Goal: Information Seeking & Learning: Find specific fact

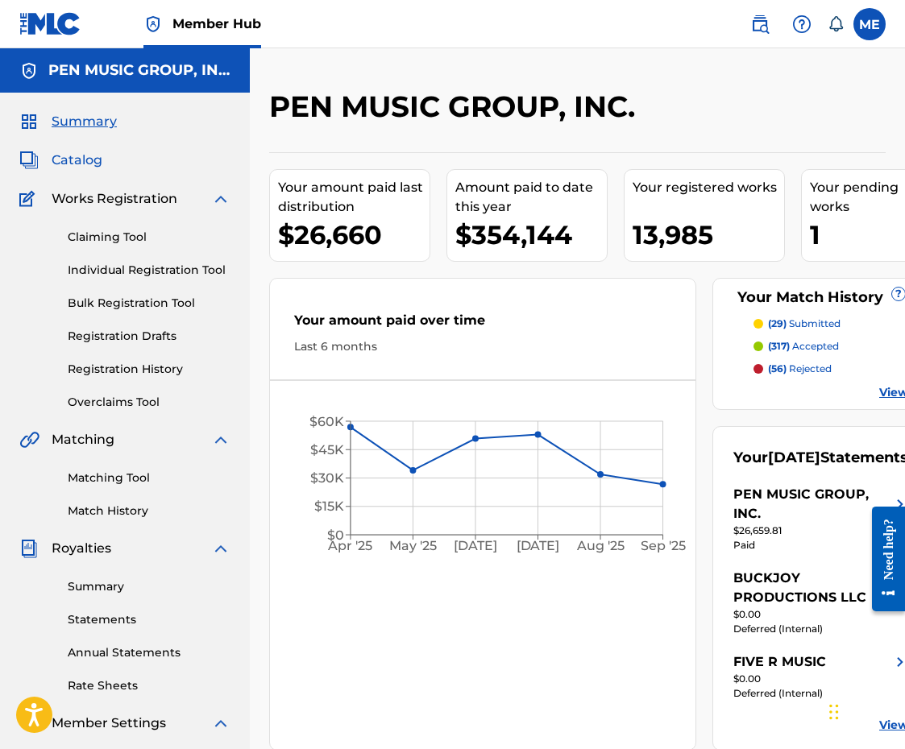
click at [82, 158] on span "Catalog" at bounding box center [77, 160] width 51 height 19
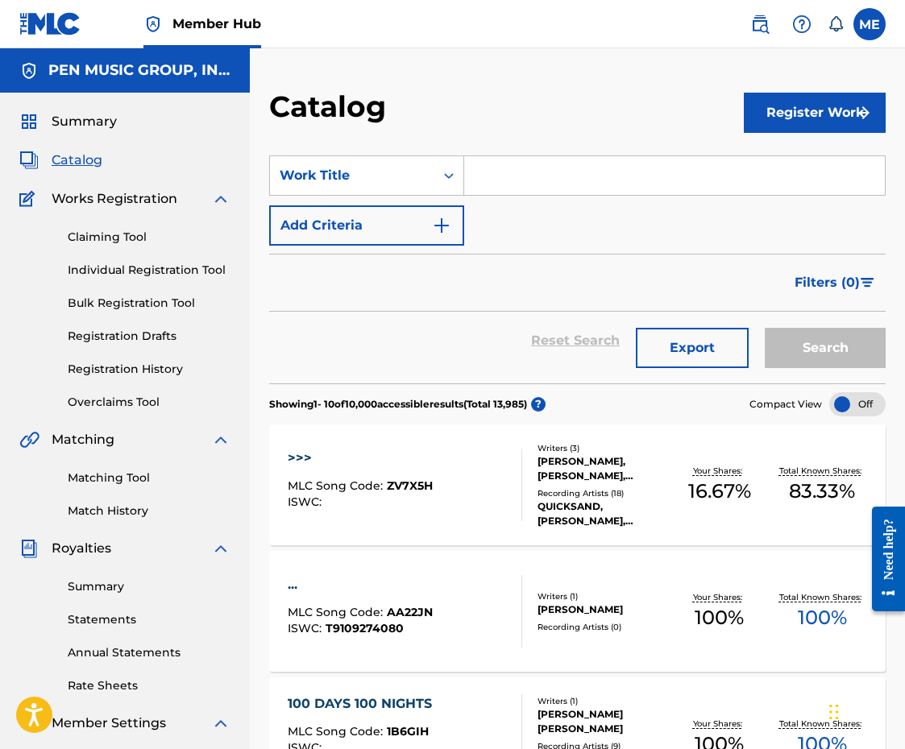
click at [667, 172] on input "Search Form" at bounding box center [674, 175] width 421 height 39
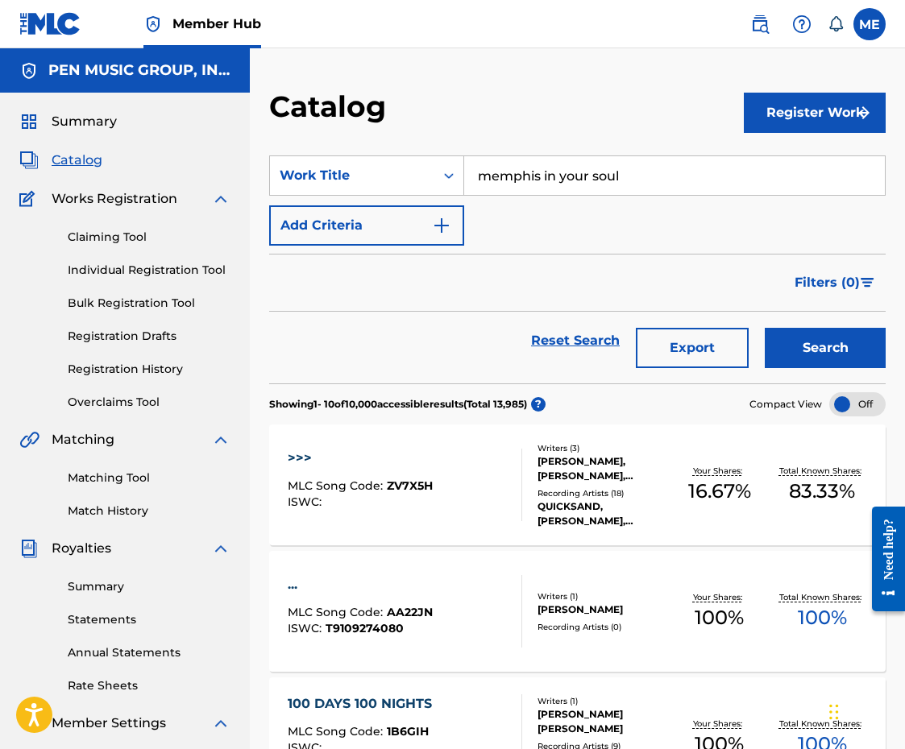
click at [825, 348] on button "Search" at bounding box center [825, 348] width 121 height 40
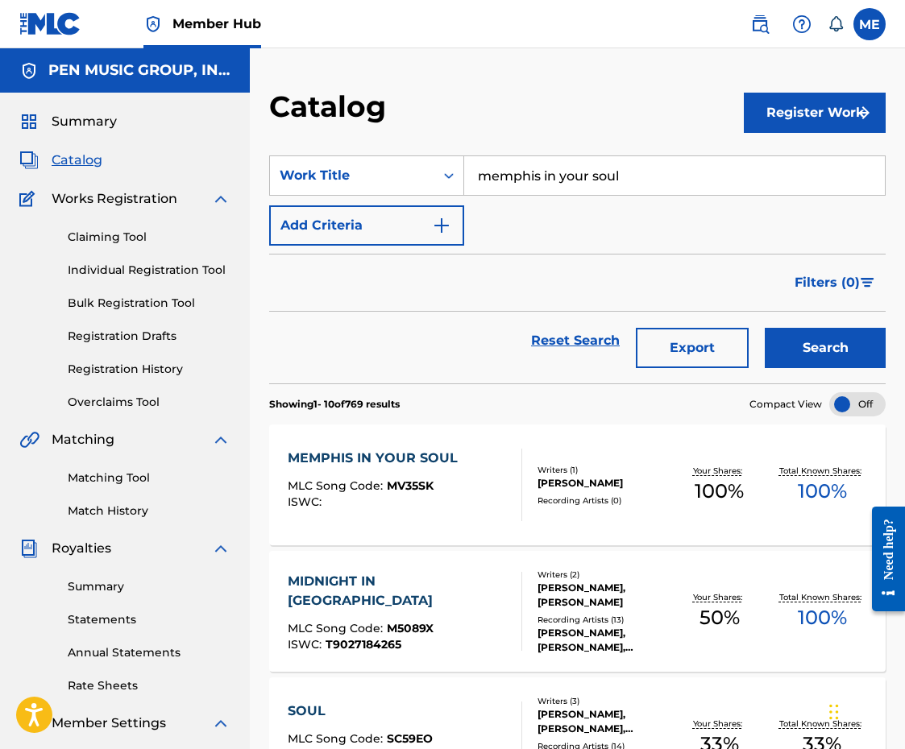
click at [679, 184] on input "memphis in your soul" at bounding box center [674, 175] width 421 height 39
click at [825, 348] on button "Search" at bounding box center [825, 348] width 121 height 40
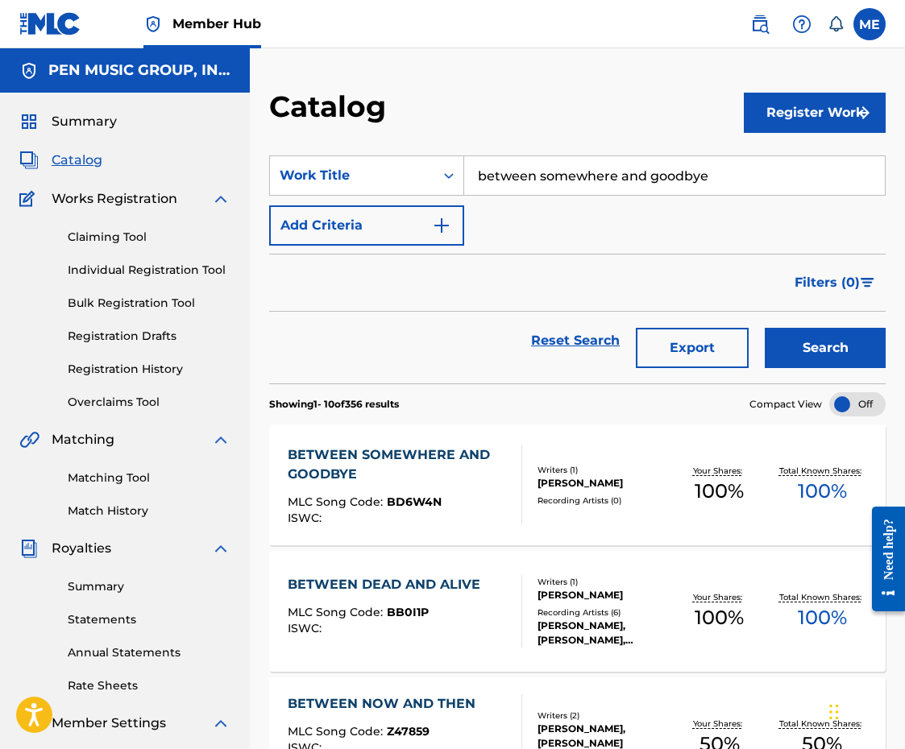
click at [679, 184] on input "between somewhere and goodbye" at bounding box center [674, 175] width 421 height 39
click at [825, 348] on button "Search" at bounding box center [825, 348] width 121 height 40
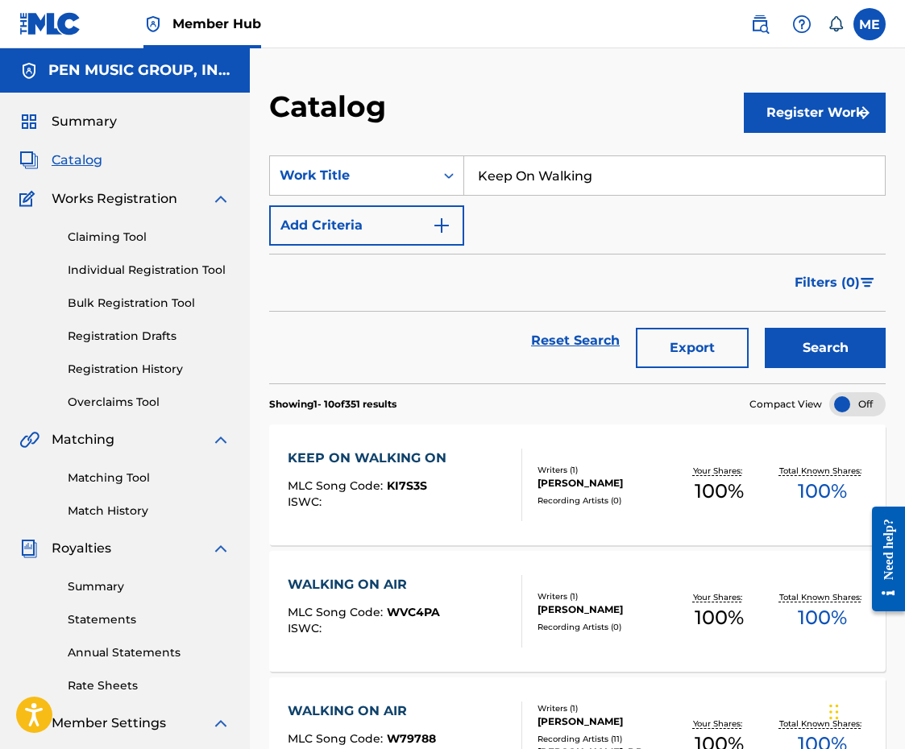
click at [679, 184] on input "Keep On Walking" at bounding box center [674, 175] width 421 height 39
click at [825, 348] on button "Search" at bounding box center [825, 348] width 121 height 40
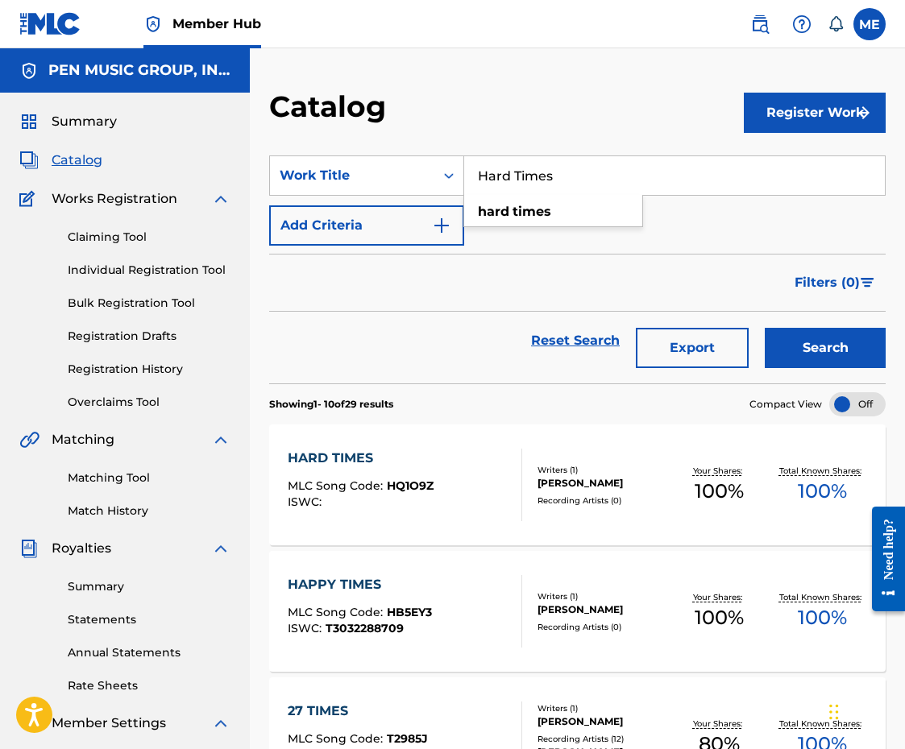
click at [679, 184] on input "Hard Times" at bounding box center [674, 175] width 421 height 39
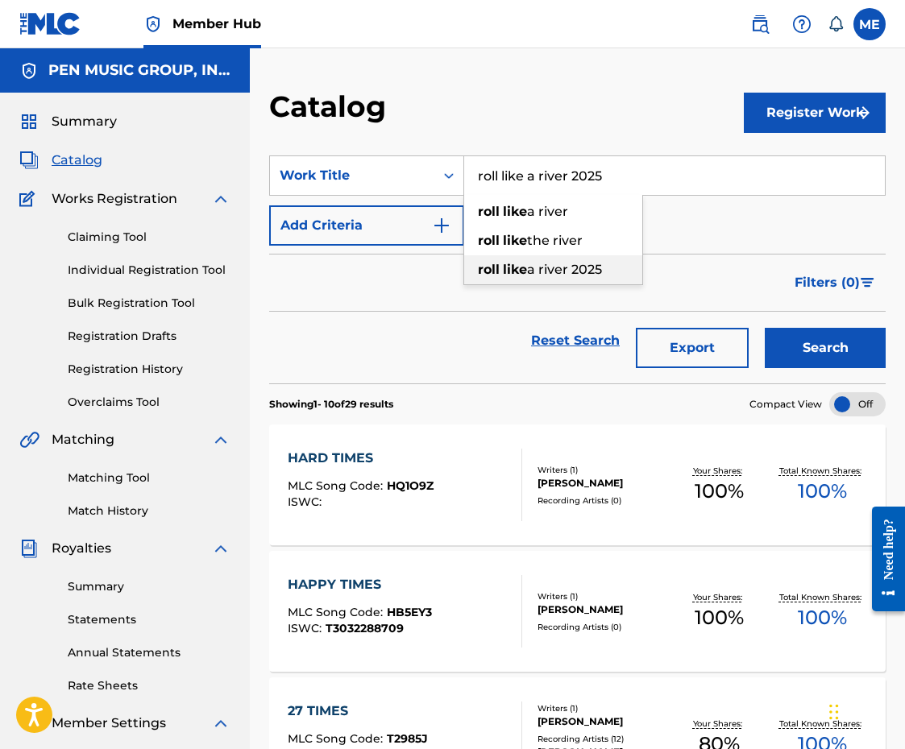
click at [825, 348] on button "Search" at bounding box center [825, 348] width 121 height 40
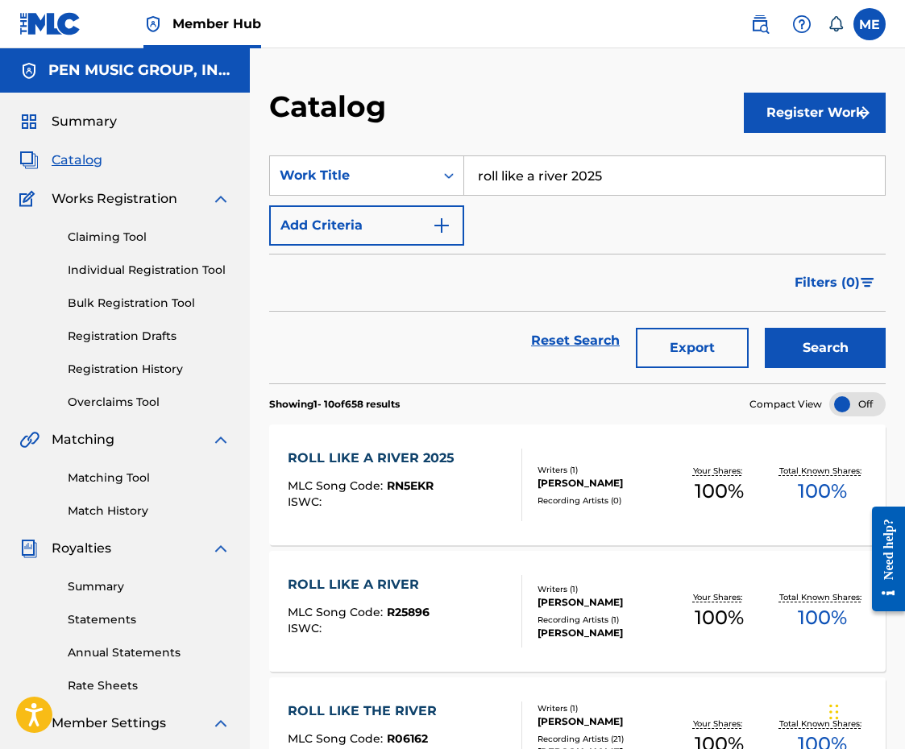
click at [714, 166] on input "roll like a river 2025" at bounding box center [674, 175] width 421 height 39
click at [825, 348] on button "Search" at bounding box center [825, 348] width 121 height 40
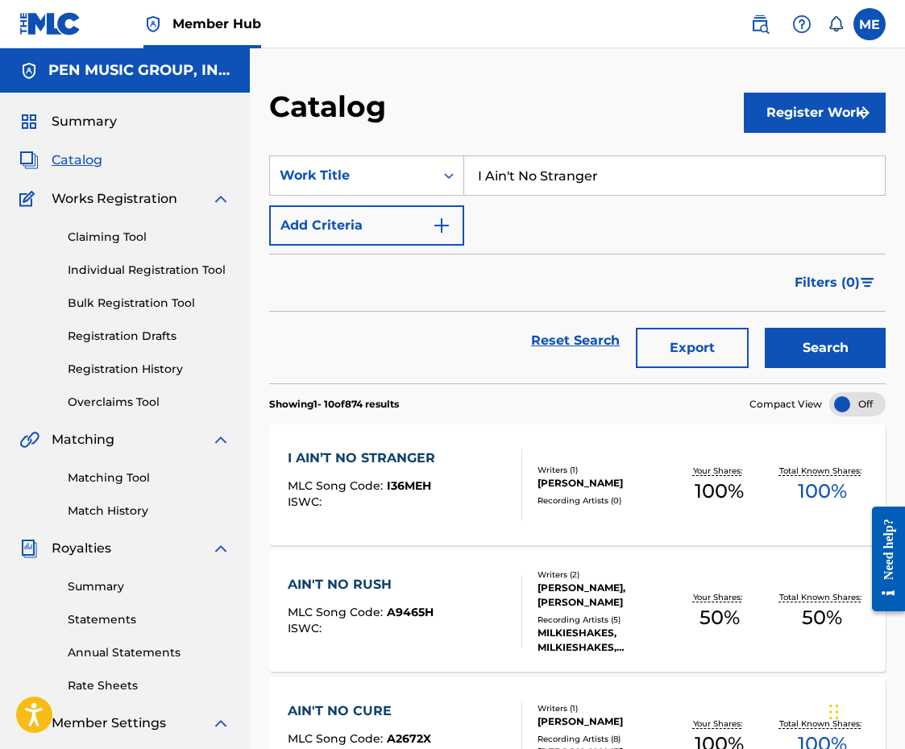
click at [714, 166] on input "I Ain't No Stranger" at bounding box center [674, 175] width 421 height 39
click at [825, 348] on button "Search" at bounding box center [825, 348] width 121 height 40
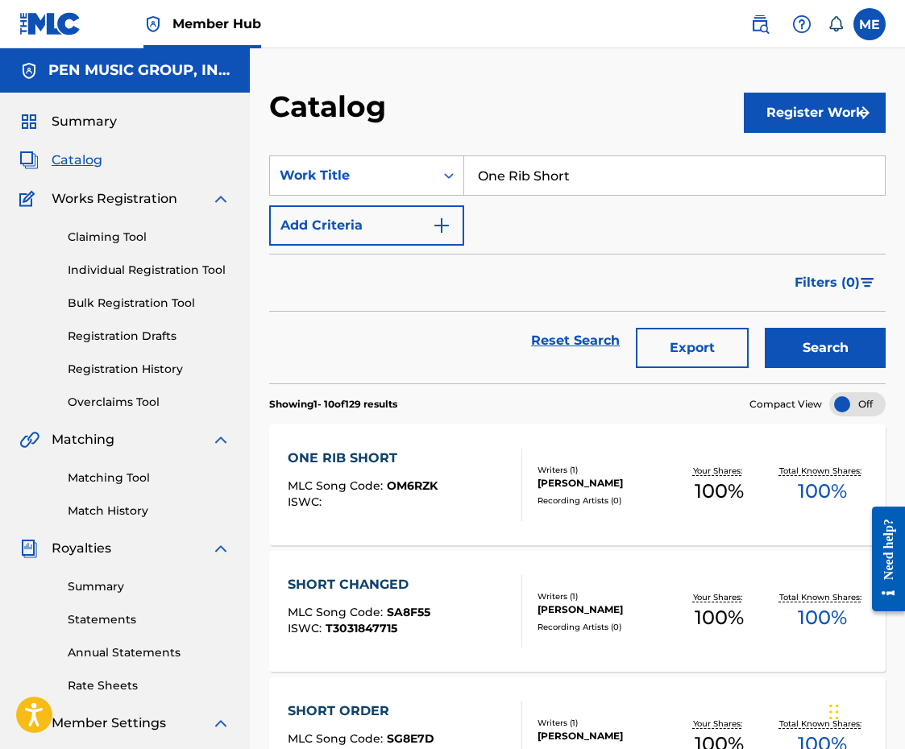
click at [620, 187] on input "One Rib Short" at bounding box center [674, 175] width 421 height 39
click at [825, 348] on button "Search" at bounding box center [825, 348] width 121 height 40
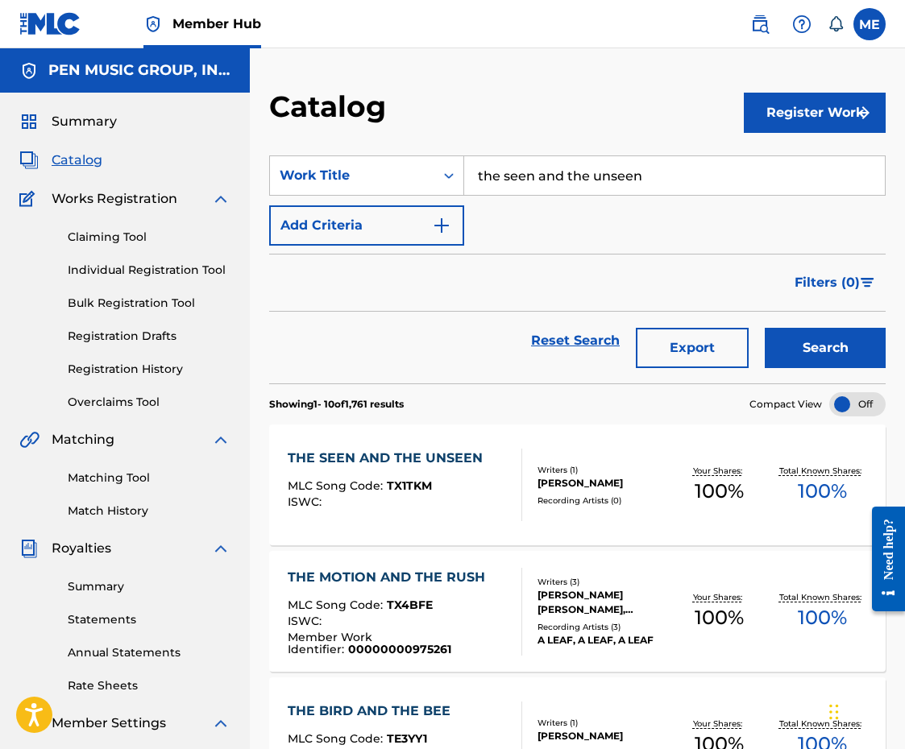
click at [627, 195] on div "the seen and the unseen" at bounding box center [674, 176] width 421 height 40
click at [628, 177] on input "the seen and the unseen" at bounding box center [674, 175] width 421 height 39
click at [825, 348] on button "Search" at bounding box center [825, 348] width 121 height 40
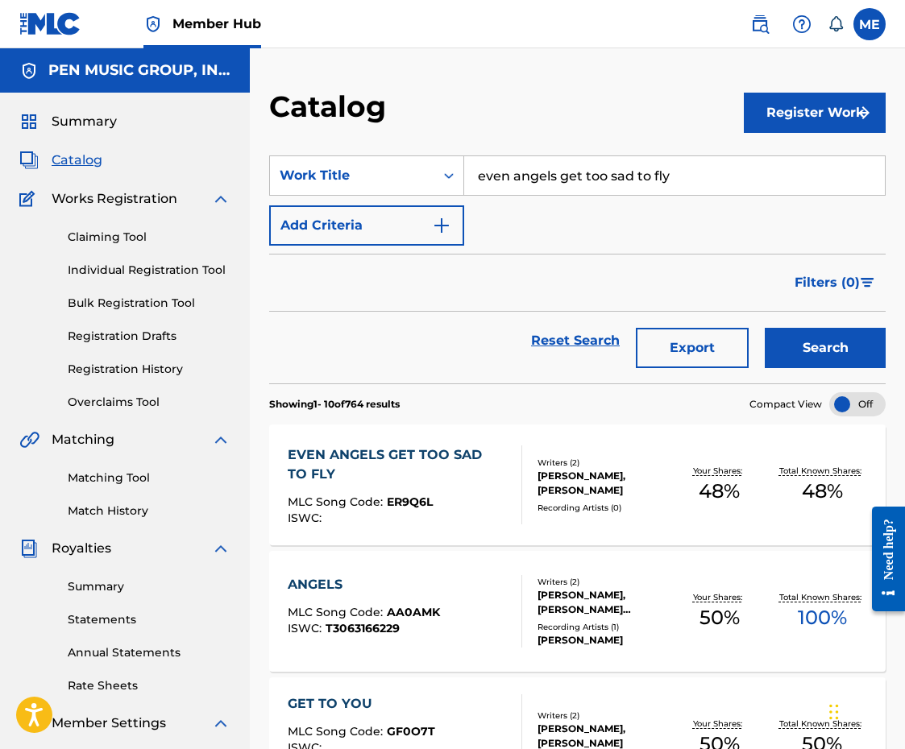
click at [628, 177] on input "even angels get too sad to fly" at bounding box center [674, 175] width 421 height 39
click at [825, 348] on button "Search" at bounding box center [825, 348] width 121 height 40
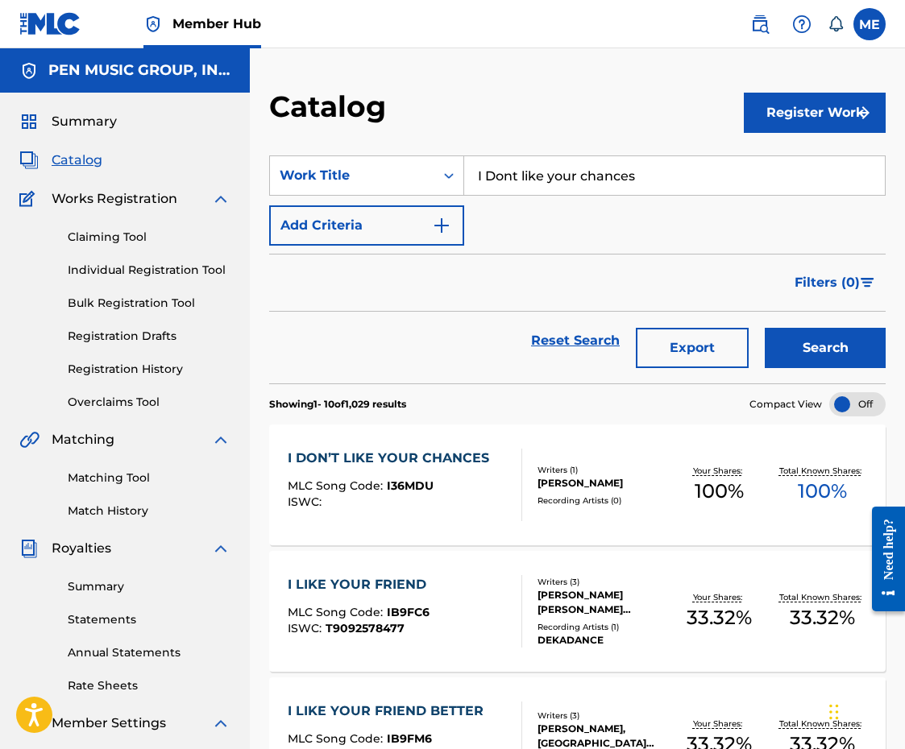
click at [630, 177] on input "I Dont like your chances" at bounding box center [674, 175] width 421 height 39
type input "Watching The Sun Go"
click at [825, 348] on button "Search" at bounding box center [825, 348] width 121 height 40
